Goal: Navigation & Orientation: Find specific page/section

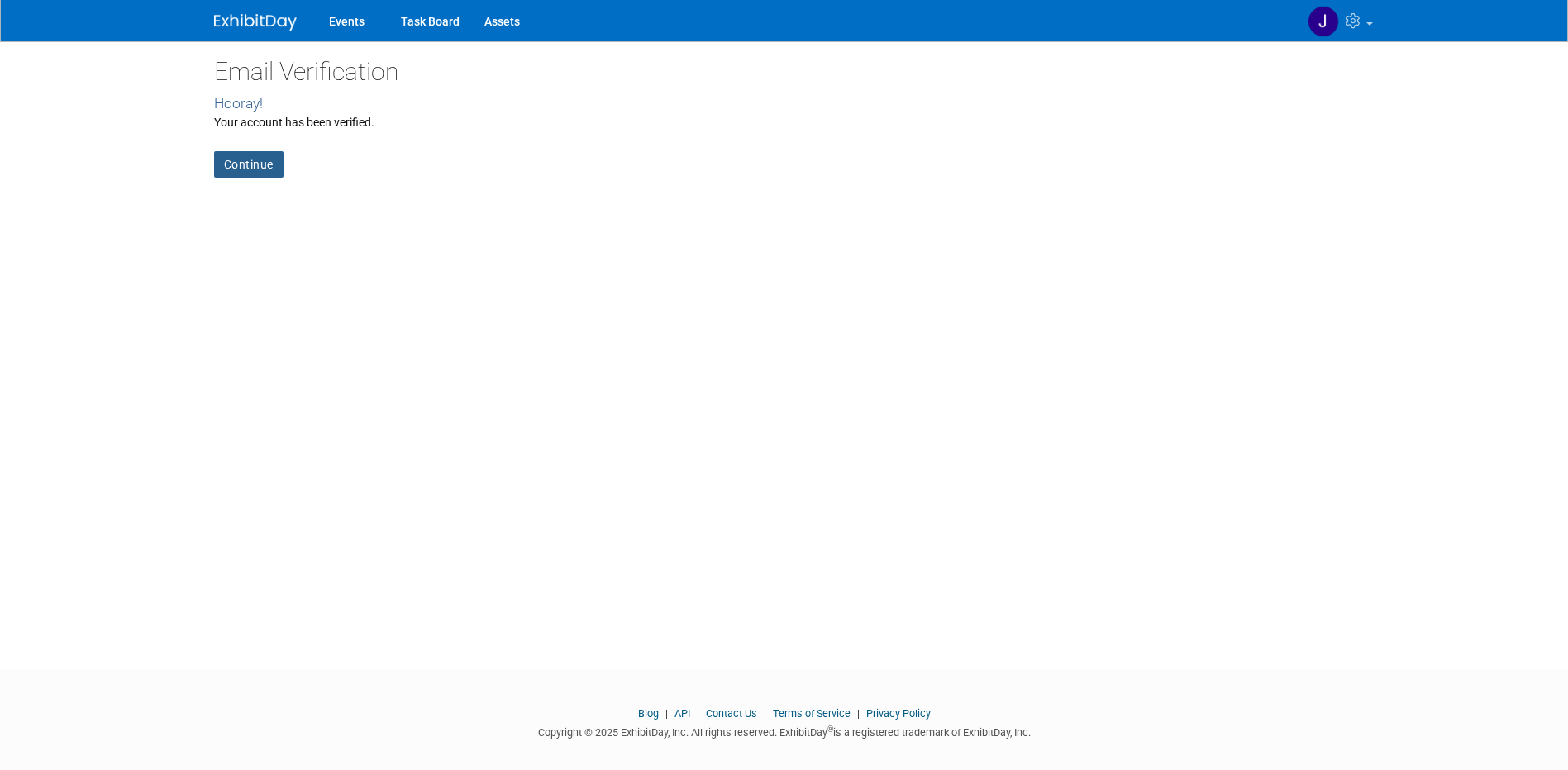
click at [239, 157] on link "Continue" at bounding box center [249, 164] width 70 height 26
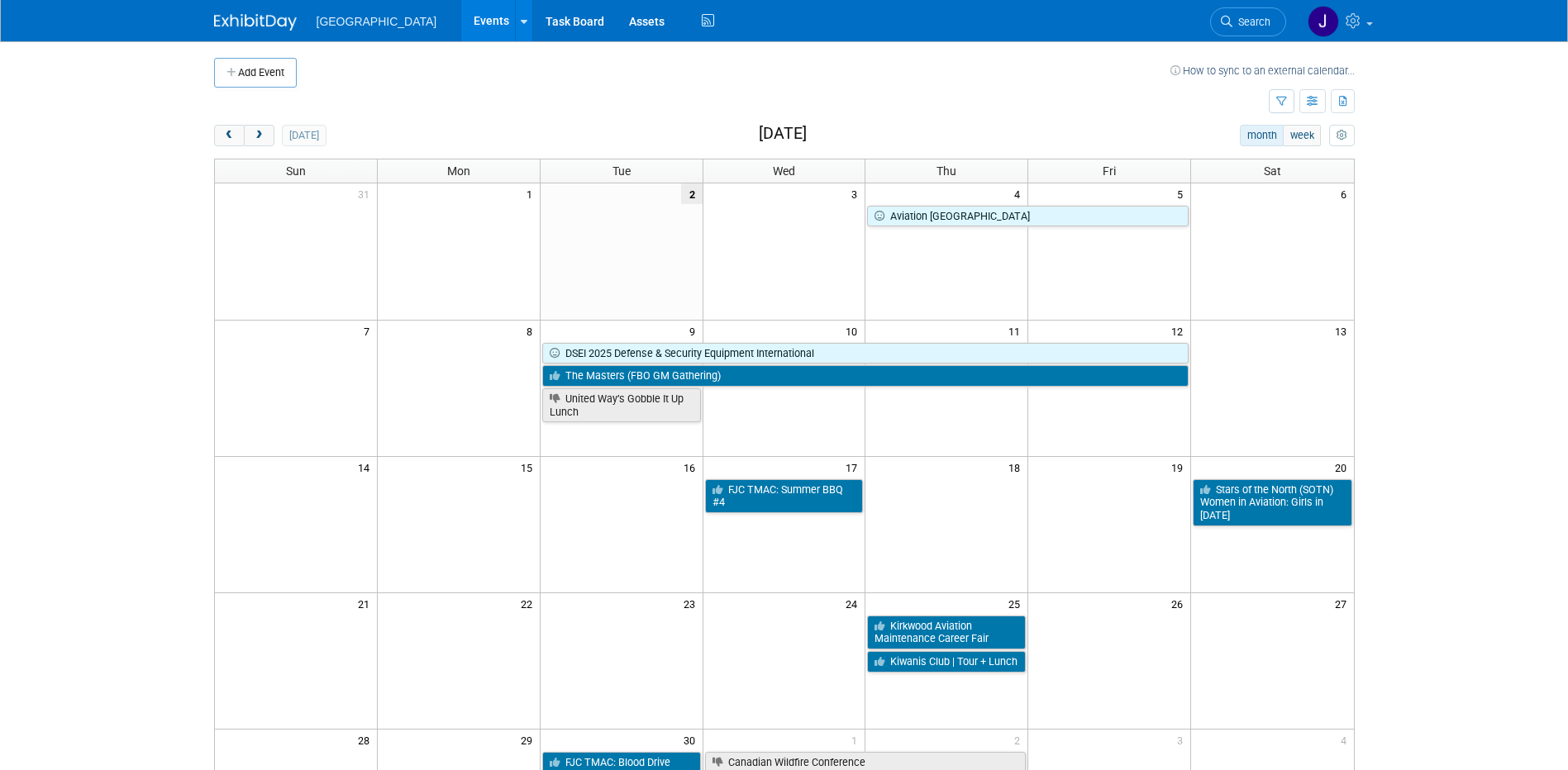
click at [466, 21] on link "Events" at bounding box center [491, 21] width 61 height 42
